Goal: Book appointment/travel/reservation

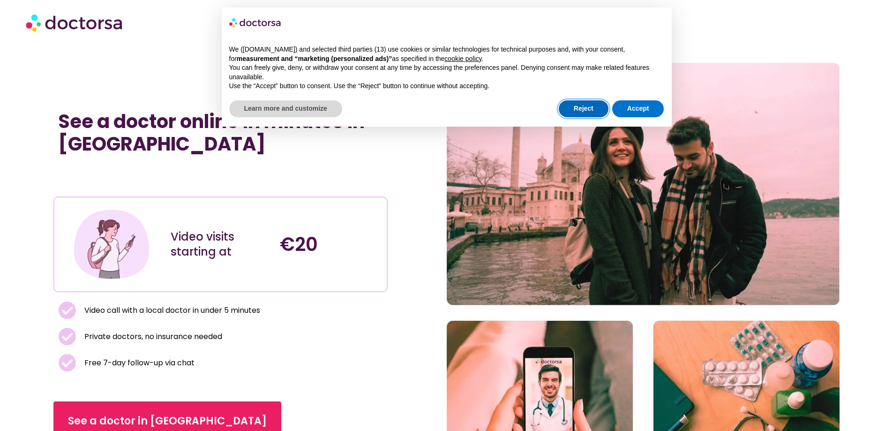
click at [595, 103] on button "Reject" at bounding box center [584, 108] width 50 height 17
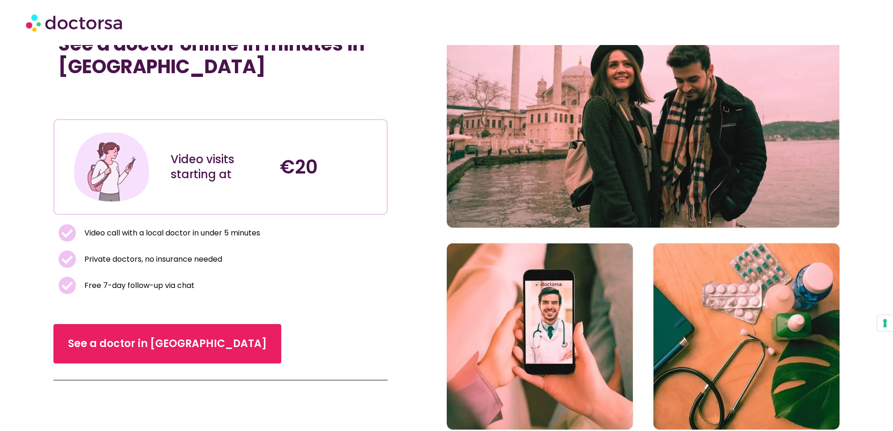
scroll to position [94, 0]
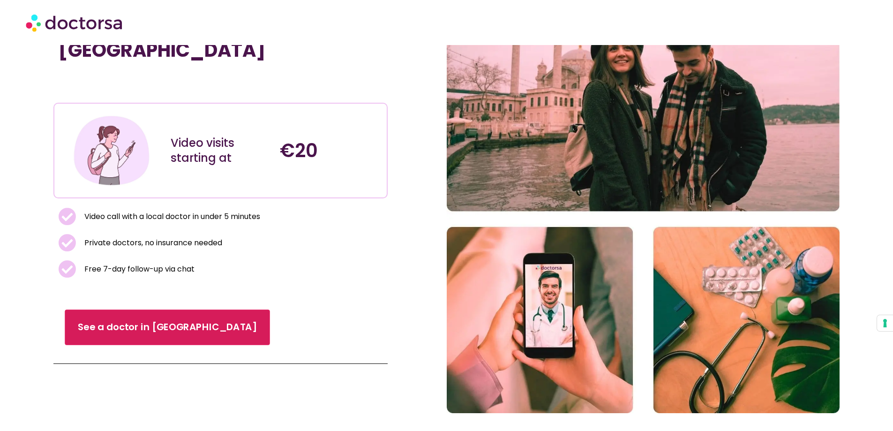
click at [117, 316] on link "See a doctor in Turkey" at bounding box center [167, 327] width 205 height 36
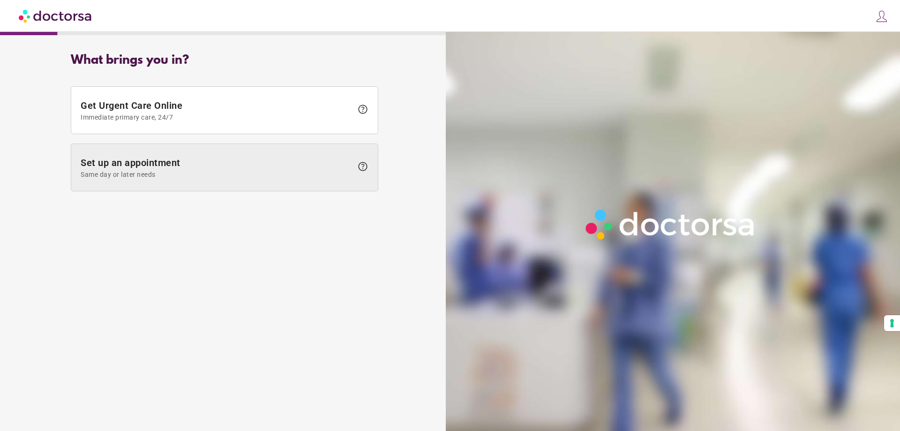
click at [243, 168] on span "Set up an appointment Same day or later needs" at bounding box center [217, 167] width 272 height 21
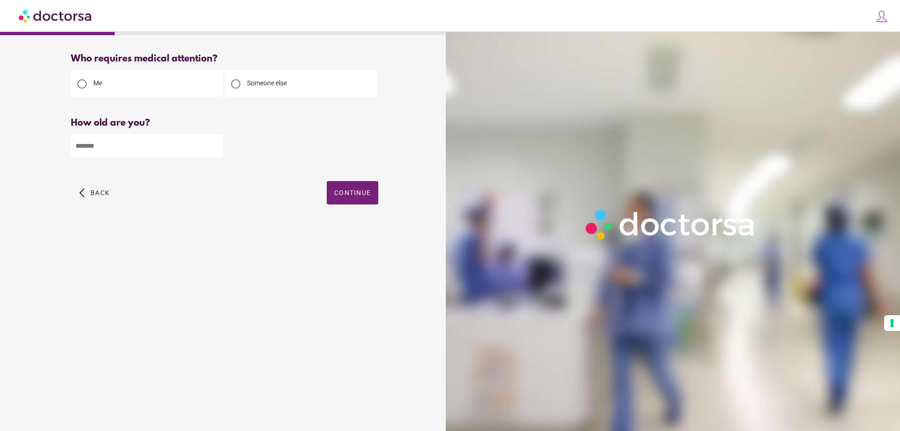
click at [349, 179] on div "Who requires medical attention? Me Someone else Back" at bounding box center [225, 139] width 338 height 187
click at [349, 190] on span "Continue" at bounding box center [352, 193] width 37 height 8
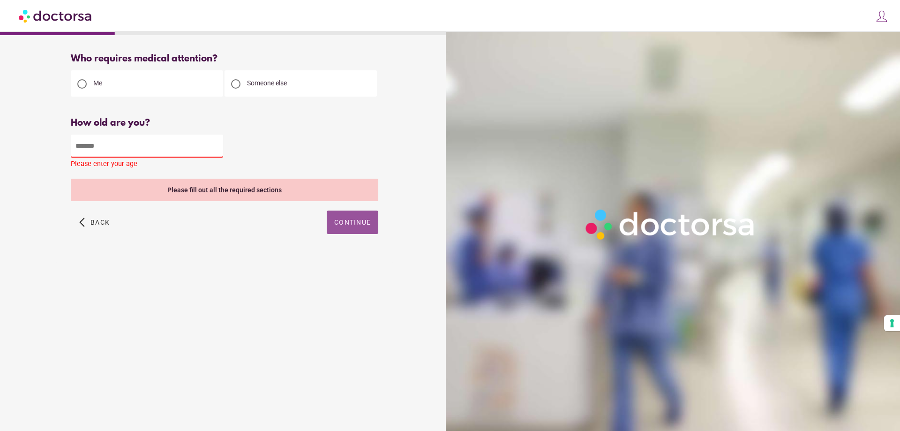
click at [93, 141] on input "number" at bounding box center [147, 146] width 152 height 23
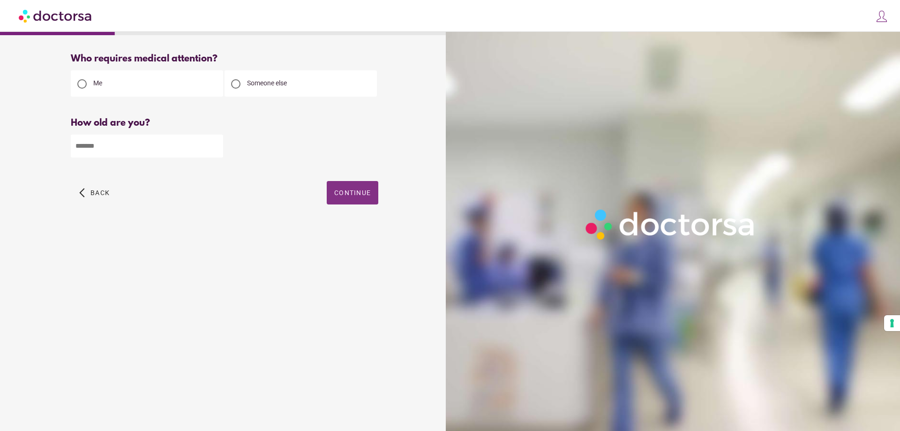
type input "**"
click at [347, 188] on span "button" at bounding box center [353, 192] width 52 height 23
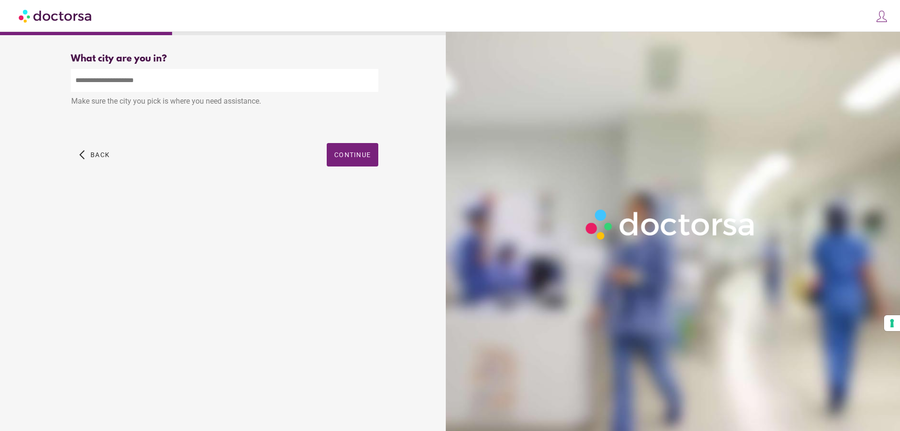
click at [144, 78] on input "text" at bounding box center [225, 80] width 308 height 23
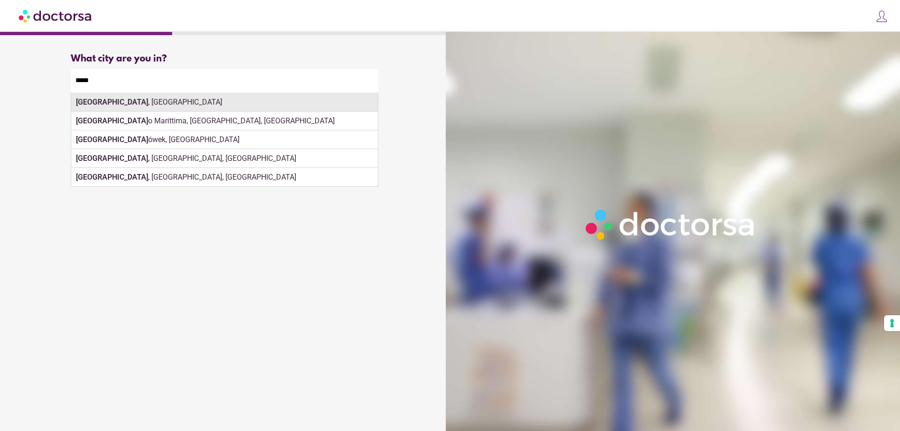
click at [184, 108] on div "Milan , Italy" at bounding box center [224, 102] width 307 height 19
type input "**********"
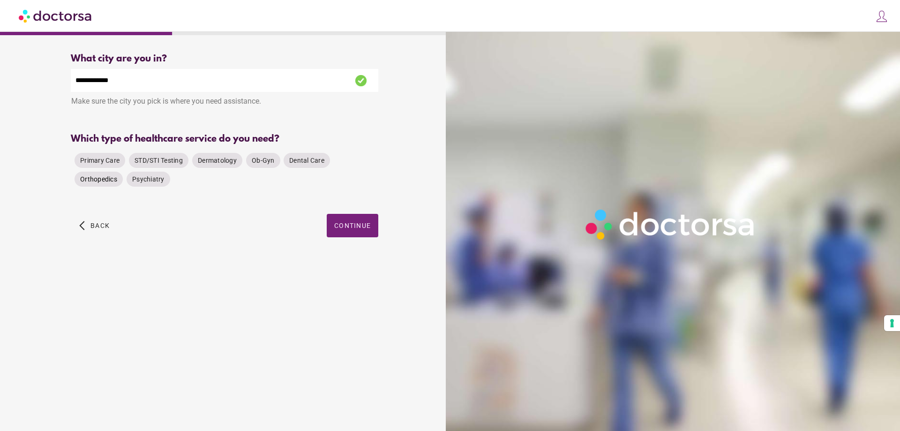
click at [90, 185] on div "Orthopedics" at bounding box center [99, 179] width 48 height 15
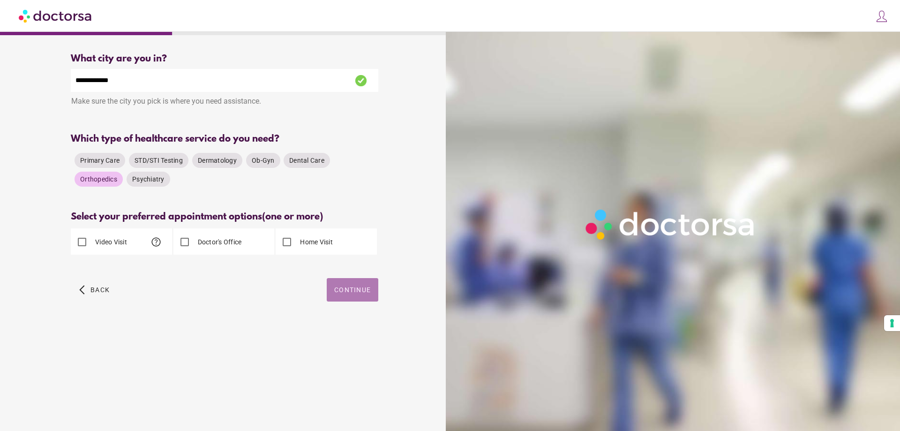
click at [351, 293] on span "Continue" at bounding box center [352, 290] width 37 height 8
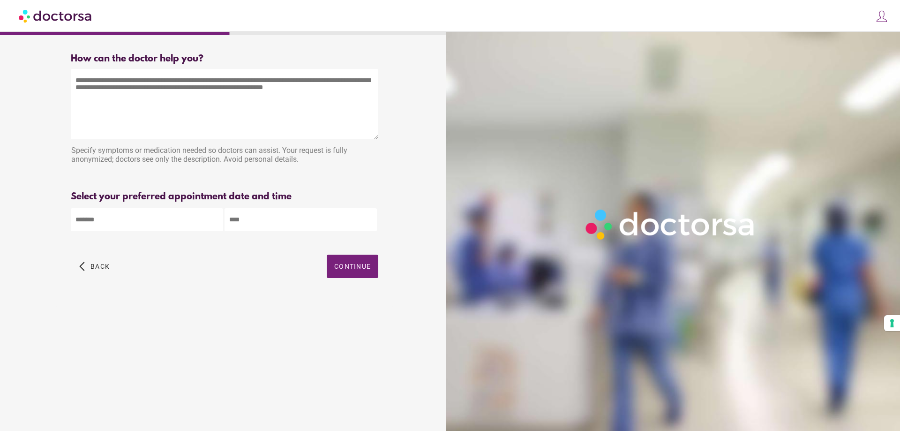
click at [70, 12] on img at bounding box center [56, 15] width 74 height 21
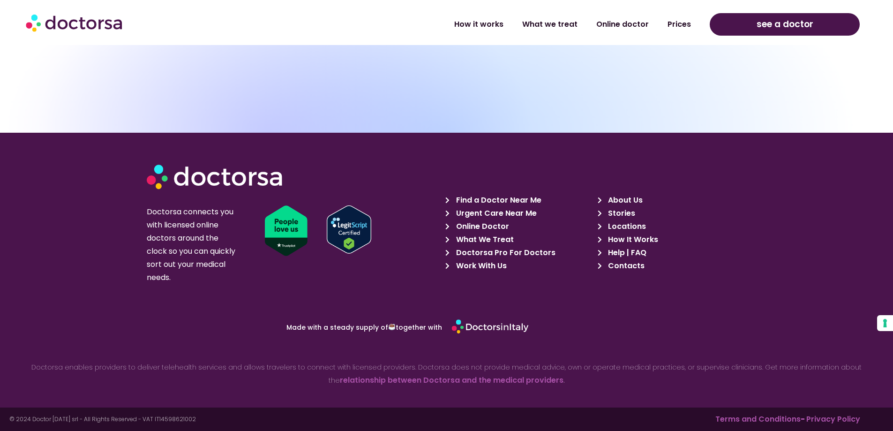
scroll to position [3204, 0]
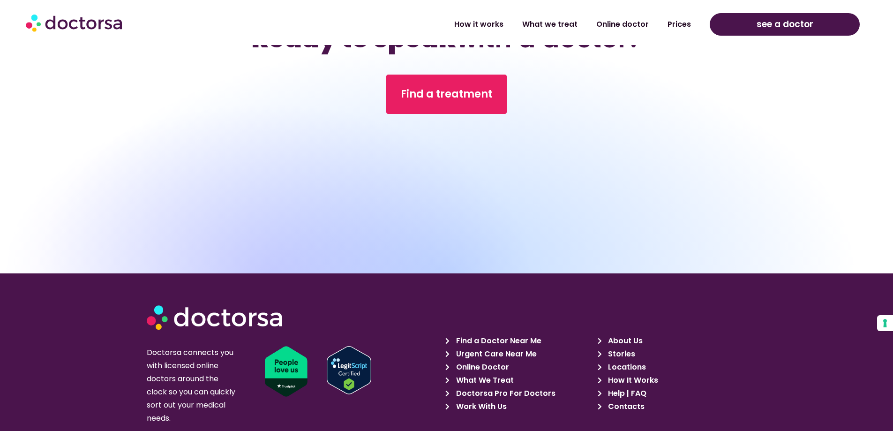
click at [500, 339] on span "Find a Doctor Near Me" at bounding box center [498, 340] width 88 height 13
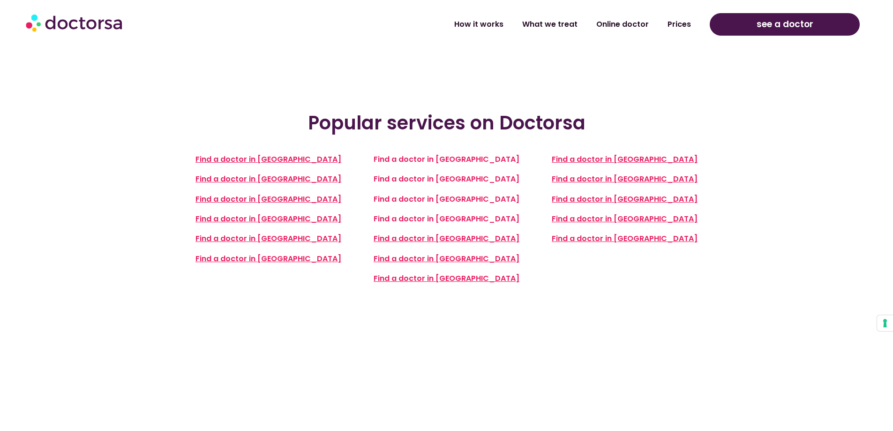
scroll to position [281, 0]
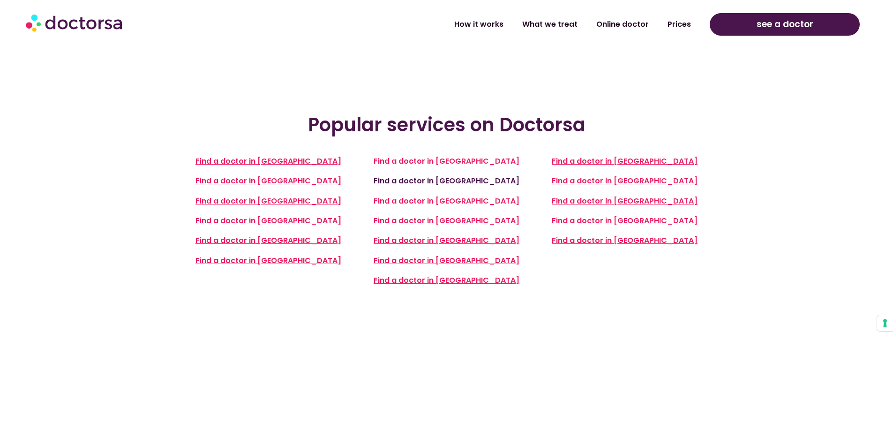
click at [457, 183] on link "Find a doctor in Berlin" at bounding box center [447, 180] width 146 height 11
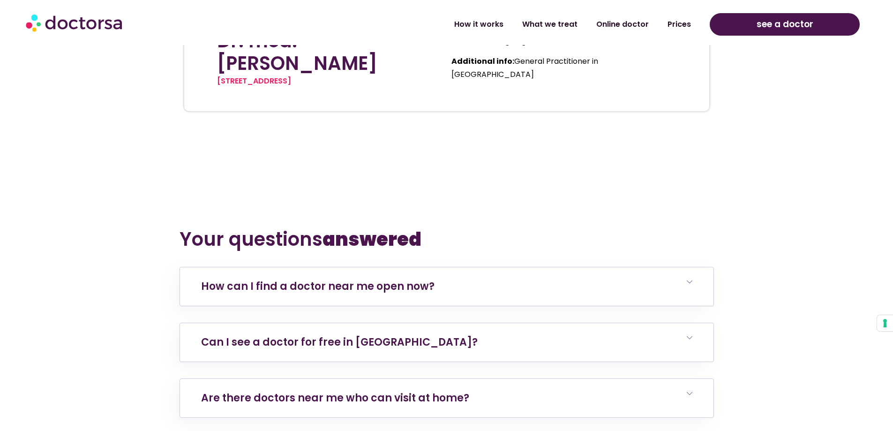
scroll to position [3422, 0]
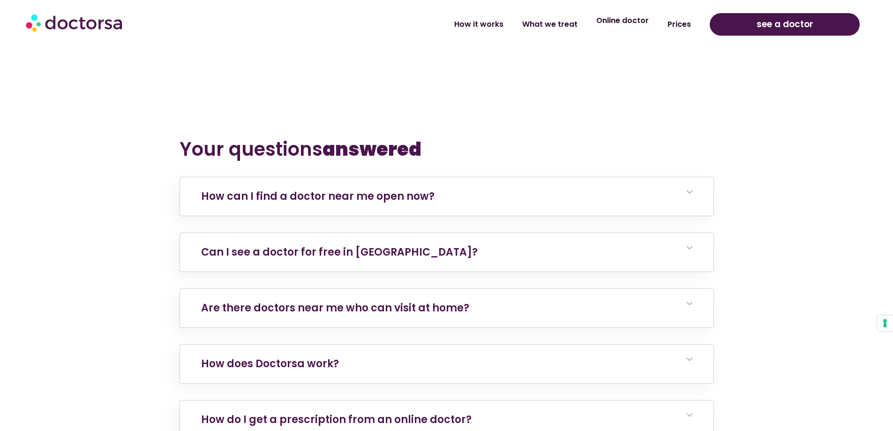
click at [628, 23] on link "Online doctor" at bounding box center [622, 21] width 71 height 22
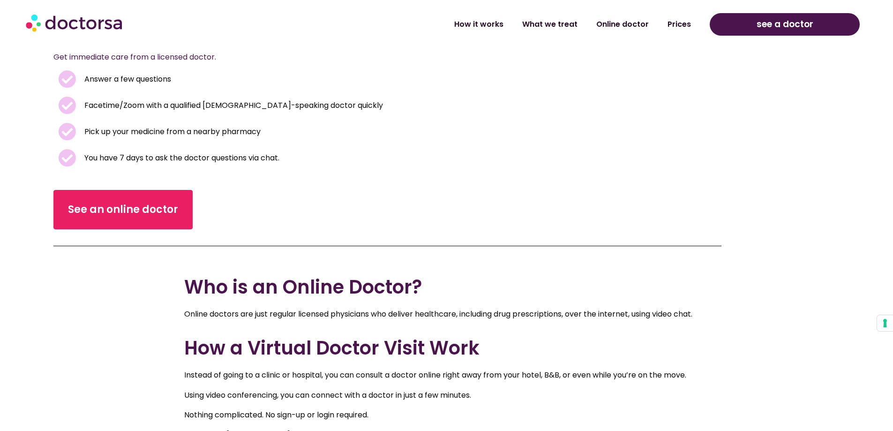
scroll to position [422, 0]
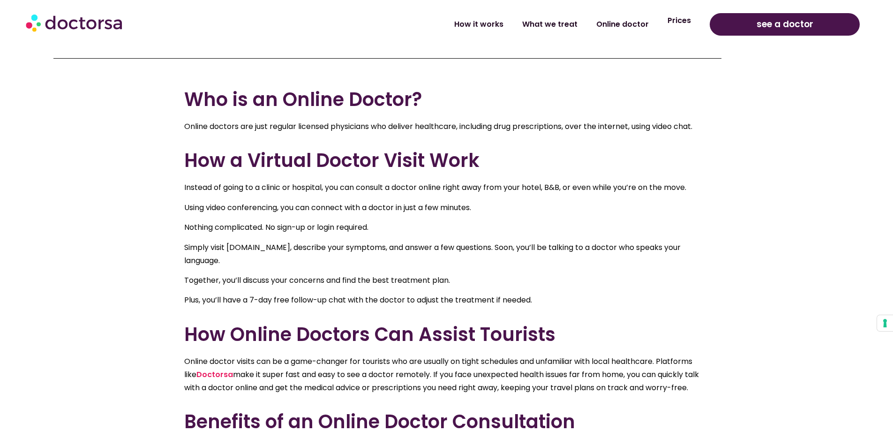
click at [684, 28] on link "Prices" at bounding box center [679, 21] width 42 height 22
